Goal: Go to known website: Access a specific website the user already knows

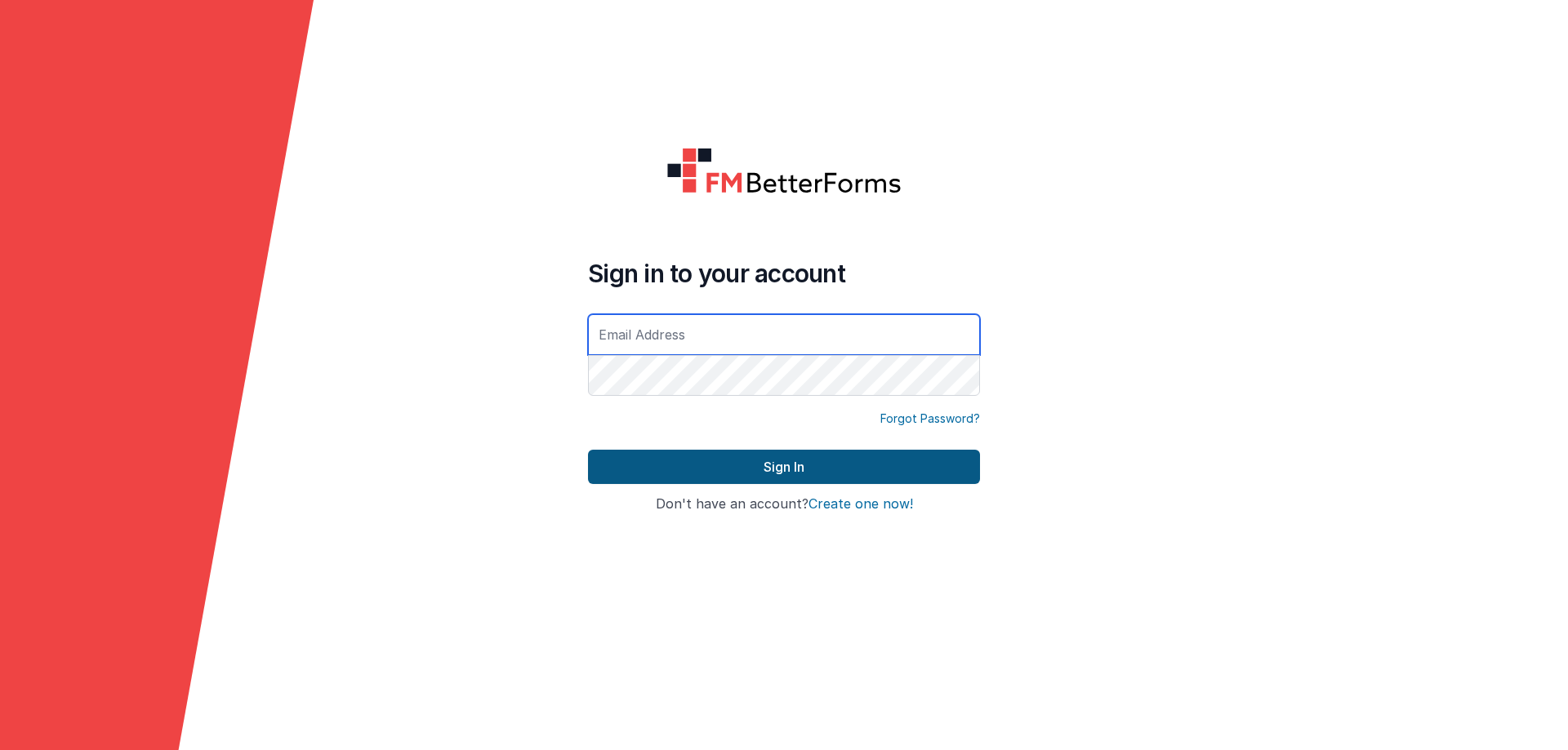
type input "[EMAIL_ADDRESS][DOMAIN_NAME]"
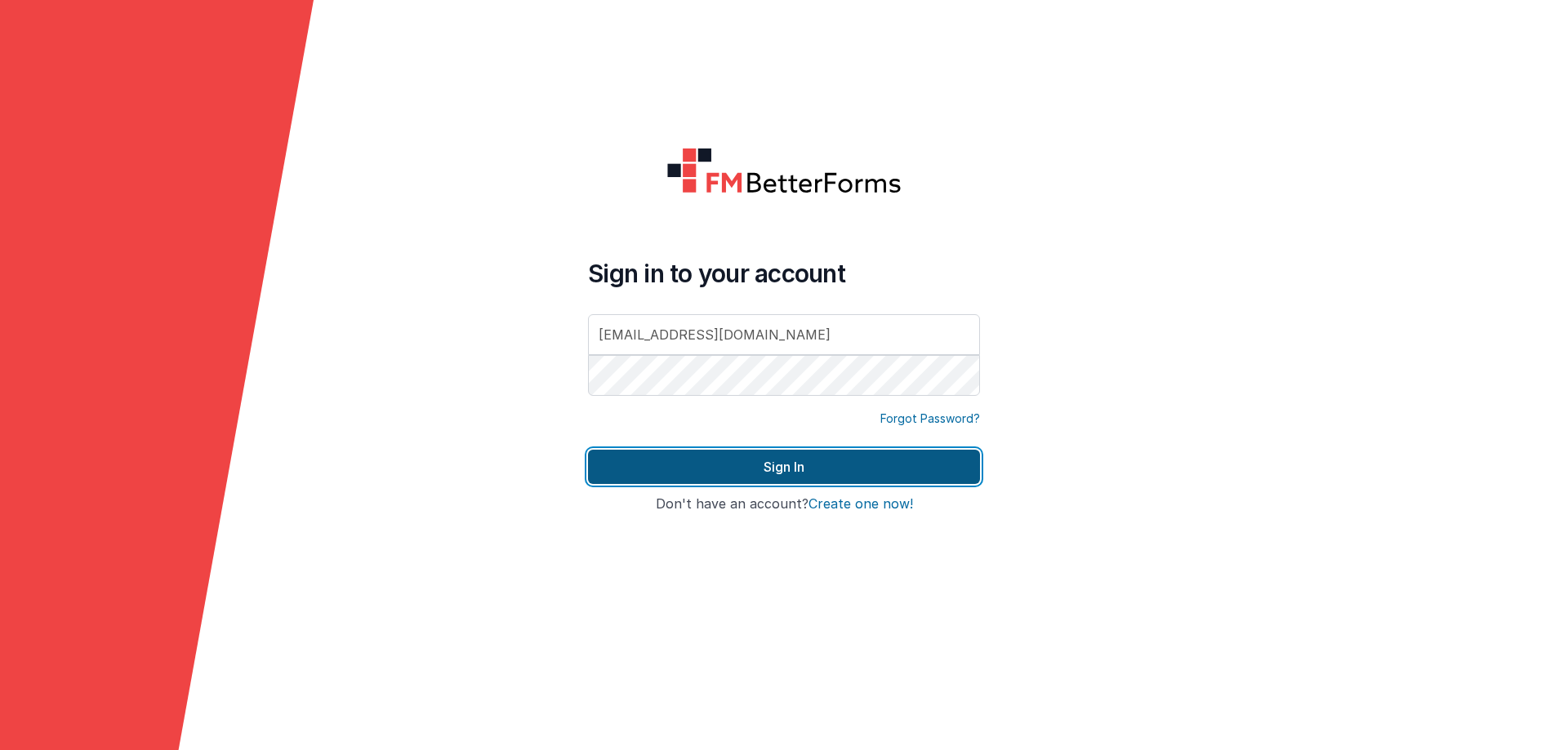
click at [679, 465] on button "Sign In" at bounding box center [784, 467] width 392 height 35
